Goal: Information Seeking & Learning: Learn about a topic

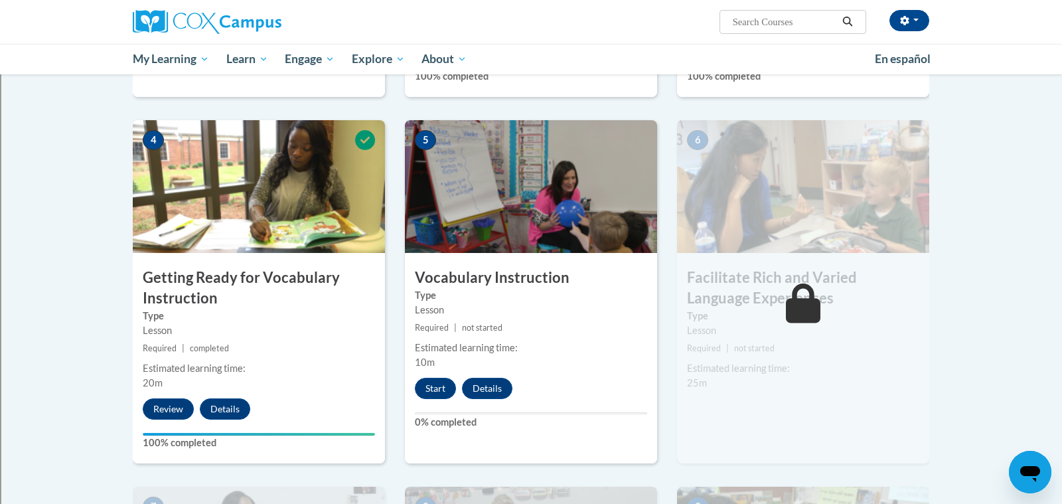
scroll to position [579, 0]
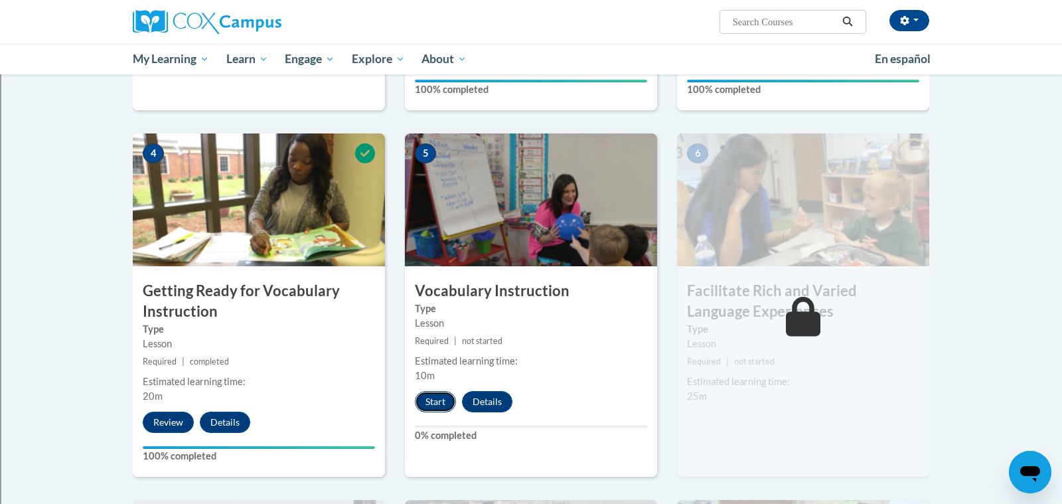
click at [435, 402] on button "Start" at bounding box center [435, 401] width 41 height 21
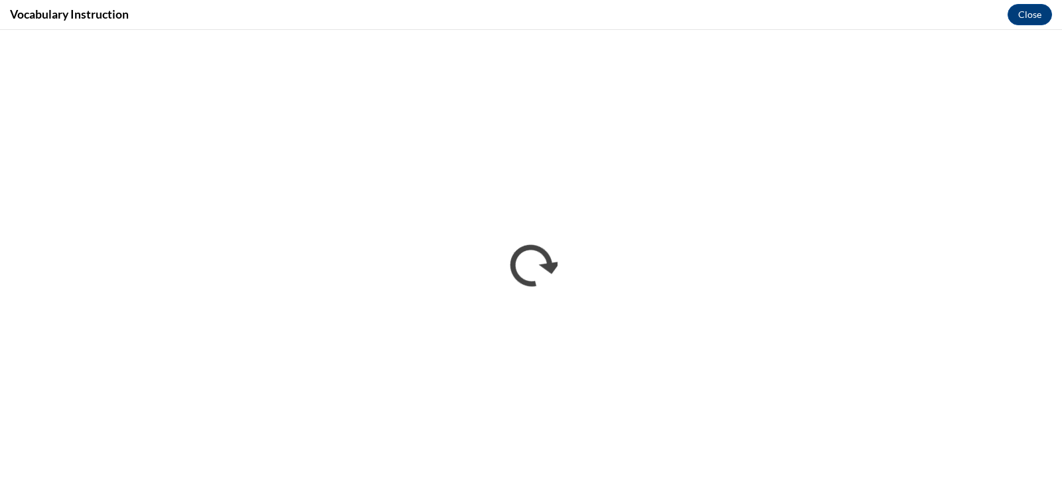
scroll to position [0, 0]
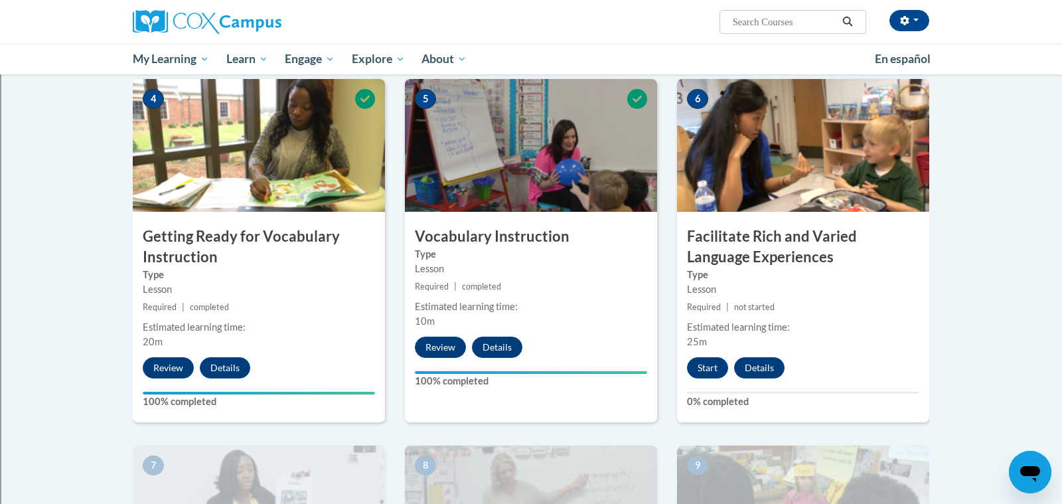
scroll to position [631, 0]
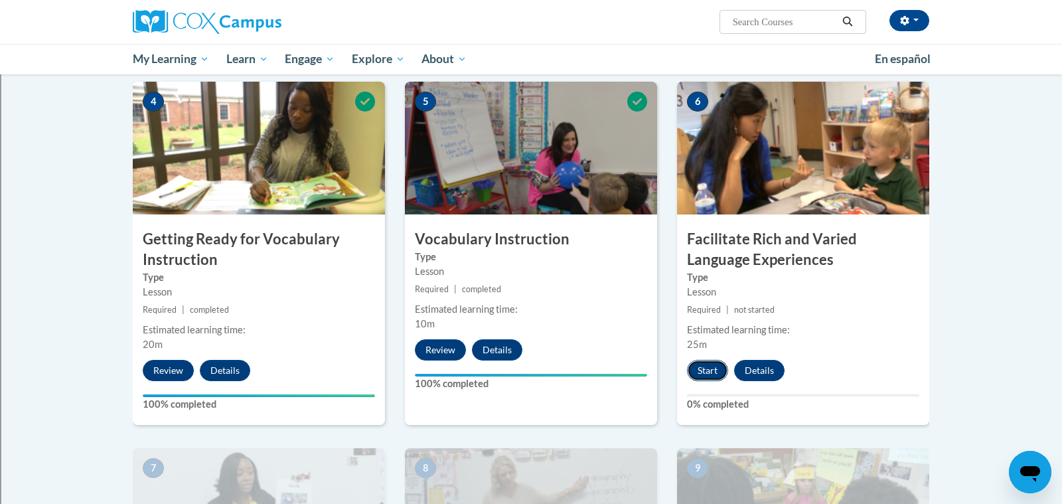
click at [718, 368] on button "Start" at bounding box center [707, 370] width 41 height 21
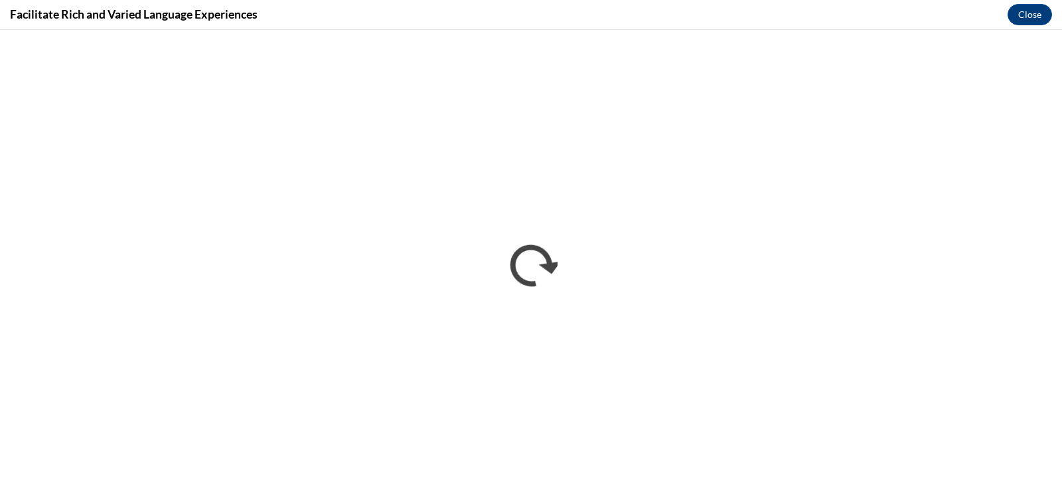
scroll to position [0, 0]
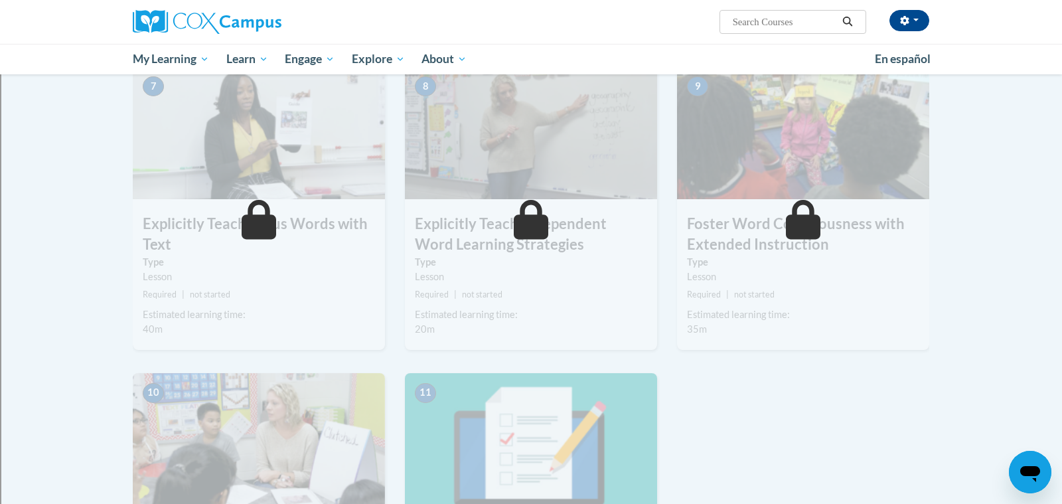
scroll to position [979, 0]
